Goal: Task Accomplishment & Management: Manage account settings

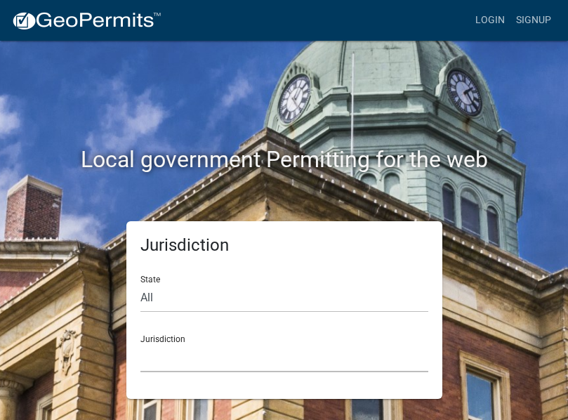
click at [173, 365] on select "[GEOGRAPHIC_DATA], [US_STATE] [GEOGRAPHIC_DATA], [US_STATE][PERSON_NAME][GEOGRA…" at bounding box center [284, 358] width 288 height 29
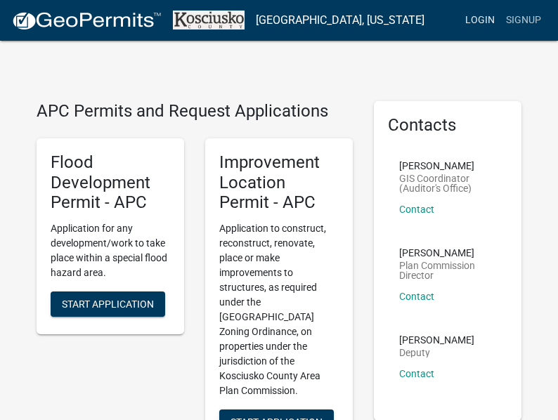
click at [488, 21] on link "Login" at bounding box center [479, 20] width 41 height 27
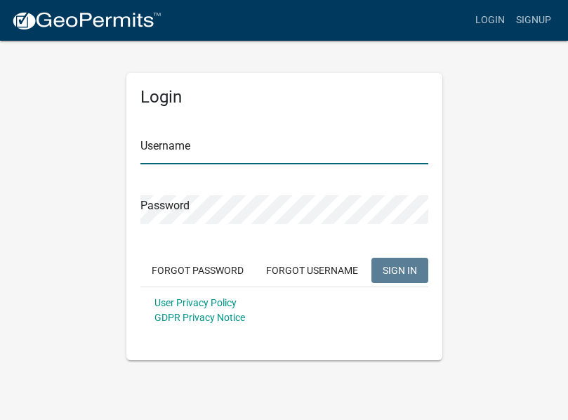
type input "[EMAIL_ADDRESS][DOMAIN_NAME]"
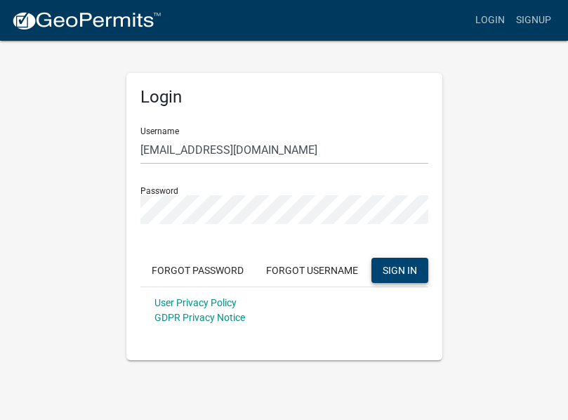
click at [406, 271] on span "SIGN IN" at bounding box center [400, 269] width 34 height 11
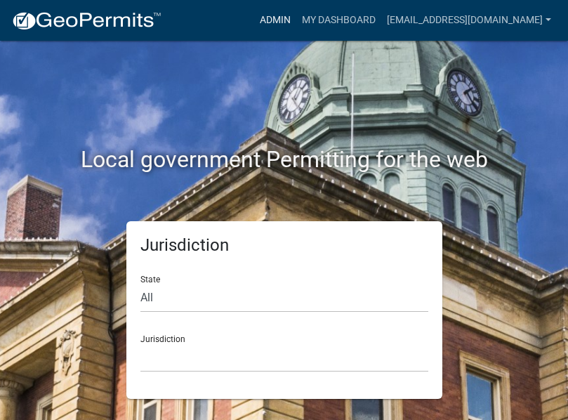
click at [296, 26] on link "Admin" at bounding box center [275, 20] width 42 height 27
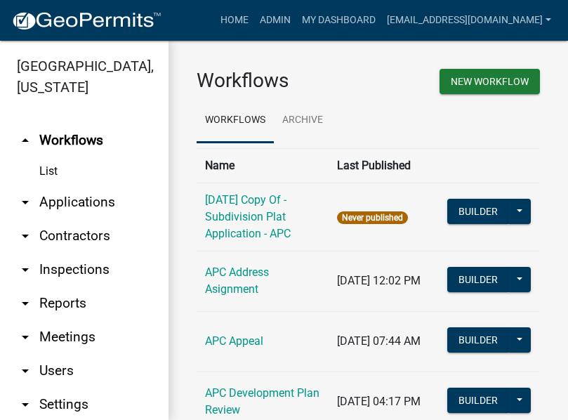
click at [90, 207] on link "arrow_drop_down Applications" at bounding box center [84, 202] width 169 height 34
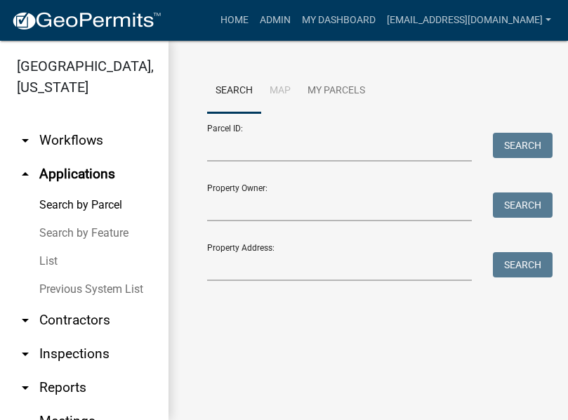
click at [55, 259] on link "List" at bounding box center [84, 261] width 169 height 28
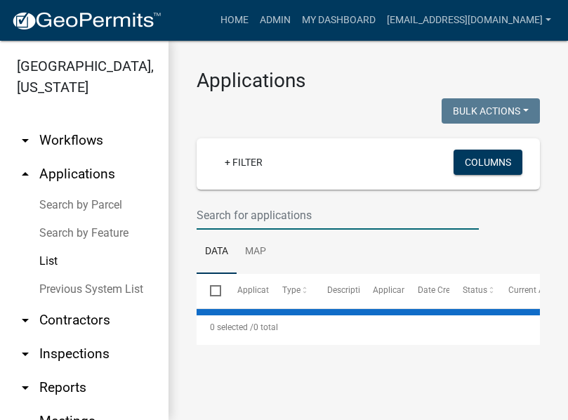
click at [247, 216] on input "text" at bounding box center [338, 215] width 282 height 29
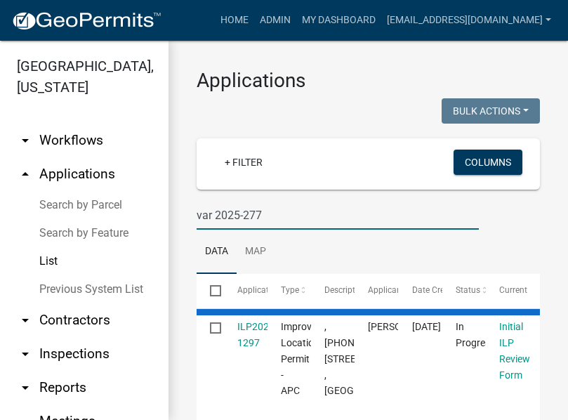
click at [214, 213] on input "var 2025-277" at bounding box center [338, 215] width 282 height 29
click at [249, 216] on input "2025-277" at bounding box center [338, 215] width 282 height 29
type input "2025-277"
click at [86, 205] on link "Search by Parcel" at bounding box center [84, 205] width 169 height 28
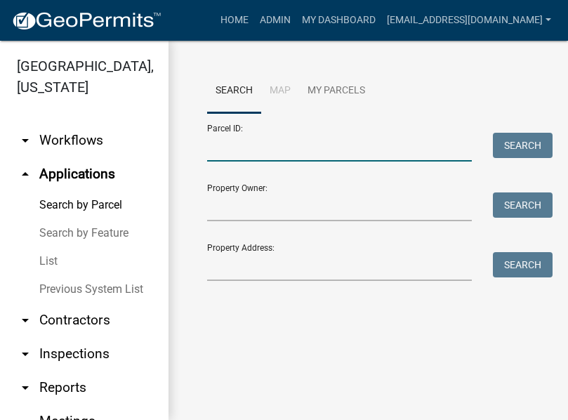
click at [296, 153] on input "Parcel ID:" at bounding box center [339, 147] width 265 height 29
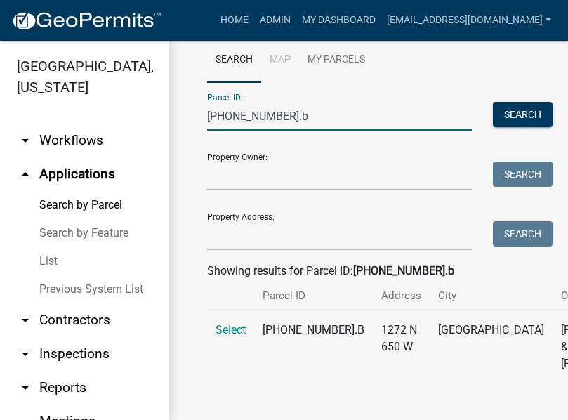
scroll to position [81, 0]
type input "[PHONE_NUMBER].b"
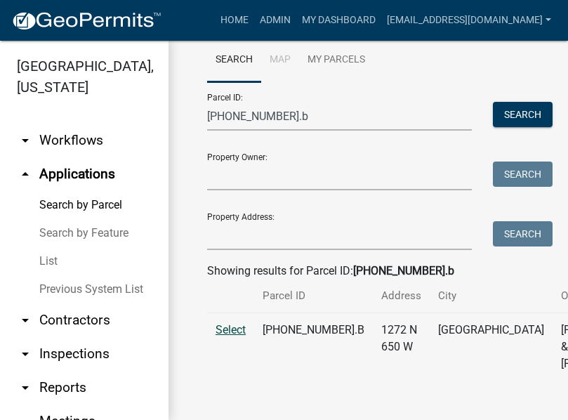
click at [218, 323] on span "Select" at bounding box center [231, 329] width 30 height 13
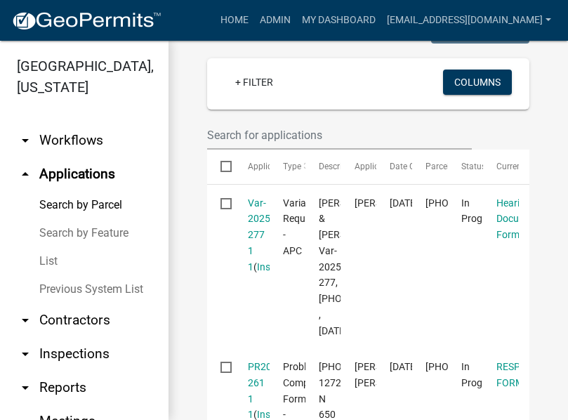
scroll to position [432, 0]
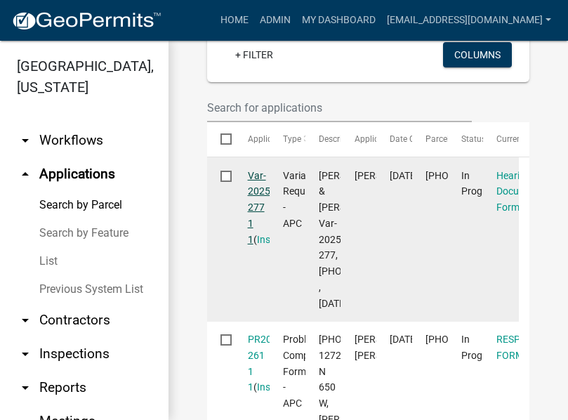
click at [266, 242] on link "Var-2025-277 1 1" at bounding box center [260, 207] width 25 height 75
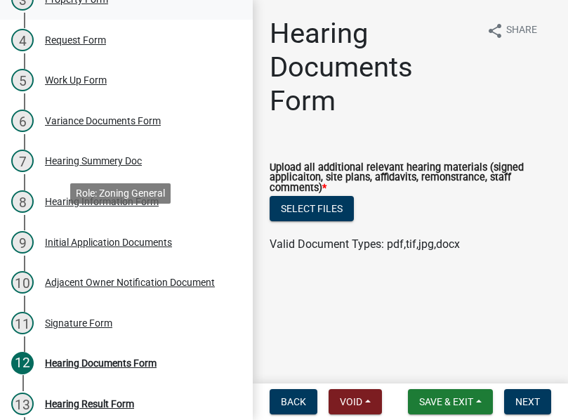
scroll to position [348, 0]
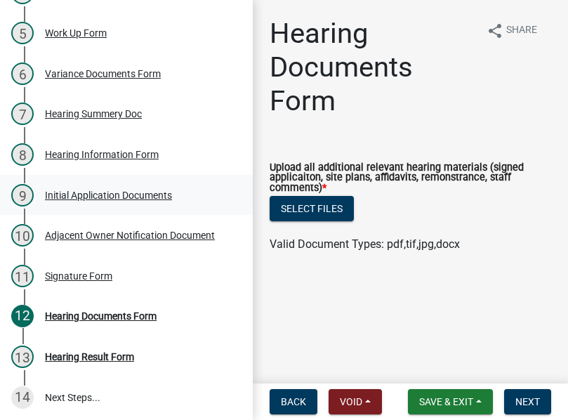
click at [105, 190] on div "Initial Application Documents" at bounding box center [108, 195] width 127 height 10
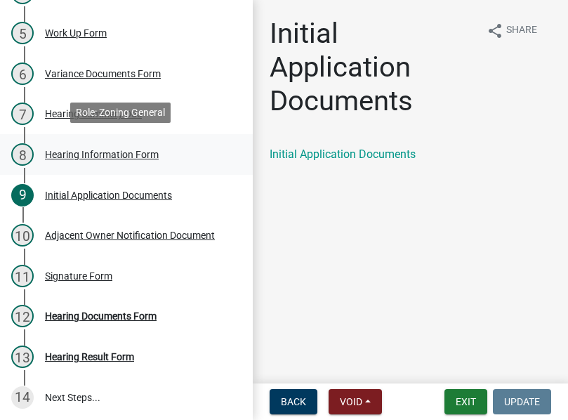
click at [96, 151] on div "Hearing Information Form" at bounding box center [102, 155] width 114 height 10
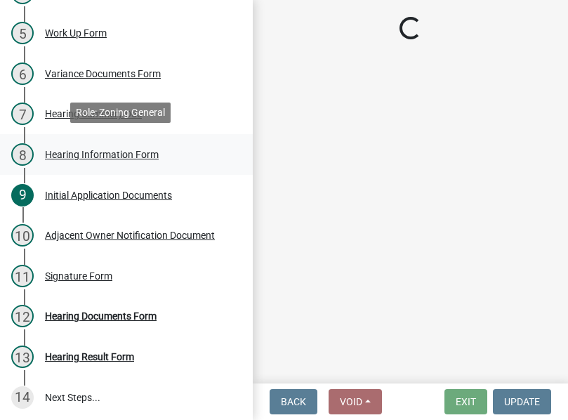
select select "2c42e77b-91e7-4635-824d-3d7e3b59fa99"
select select "9dcac0a2-b0c4-4f3b-8637-840d2209bdca"
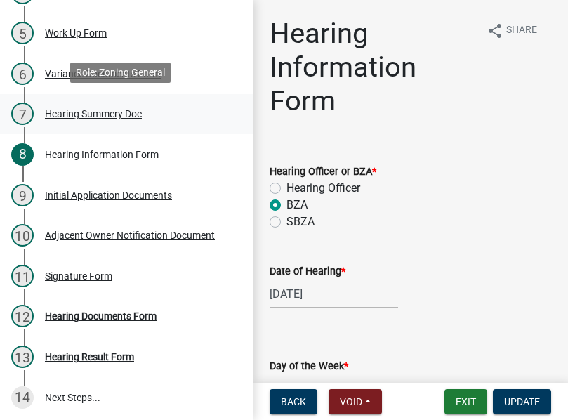
click at [80, 111] on div "Hearing Summery Doc" at bounding box center [93, 114] width 97 height 10
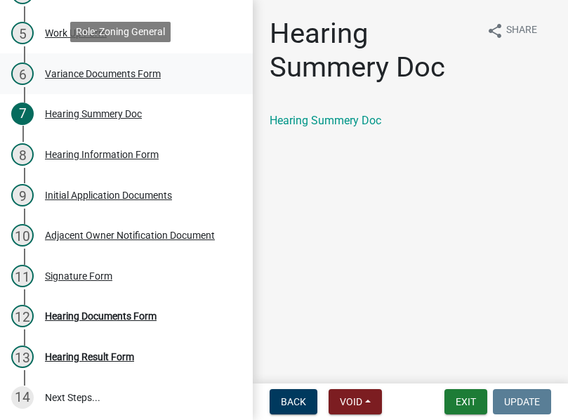
click at [60, 72] on div "Variance Documents Form" at bounding box center [103, 74] width 116 height 10
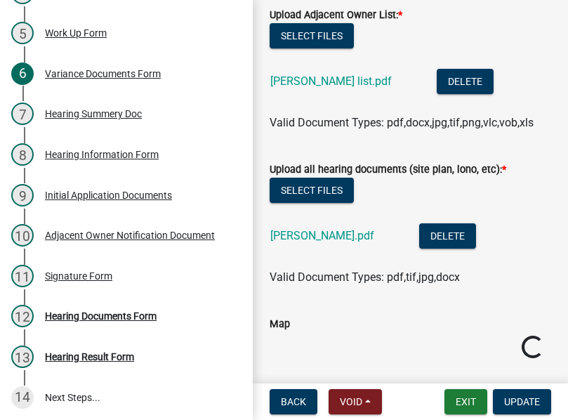
scroll to position [281, 0]
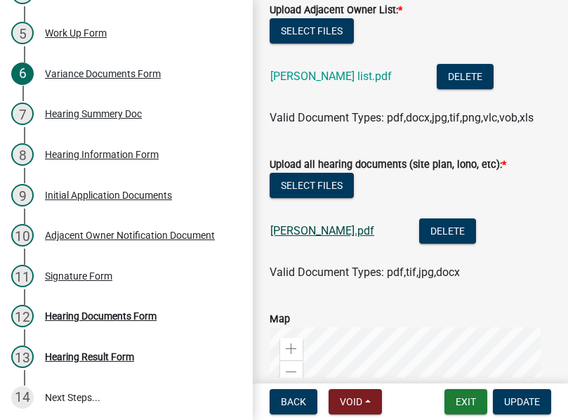
click at [293, 230] on link "[PERSON_NAME].pdf" at bounding box center [322, 230] width 104 height 13
